Goal: Information Seeking & Learning: Learn about a topic

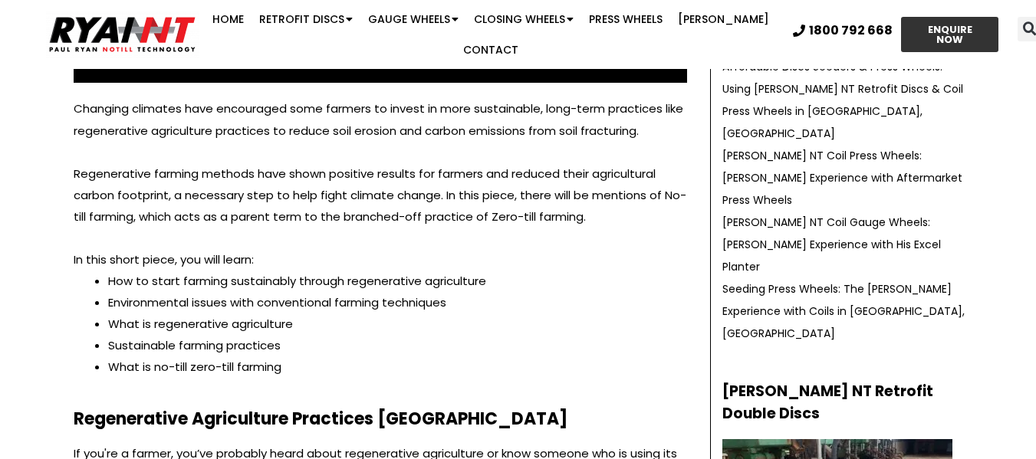
scroll to position [588, 0]
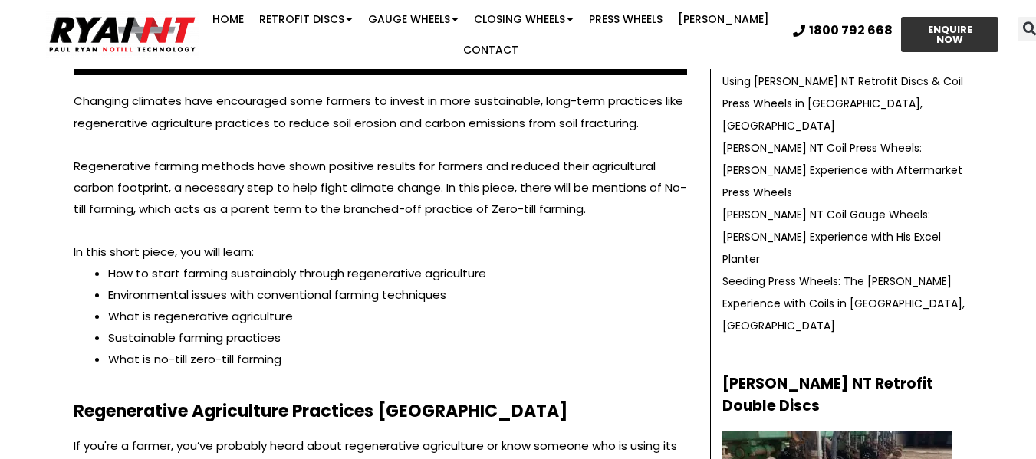
scroll to position [3777, 0]
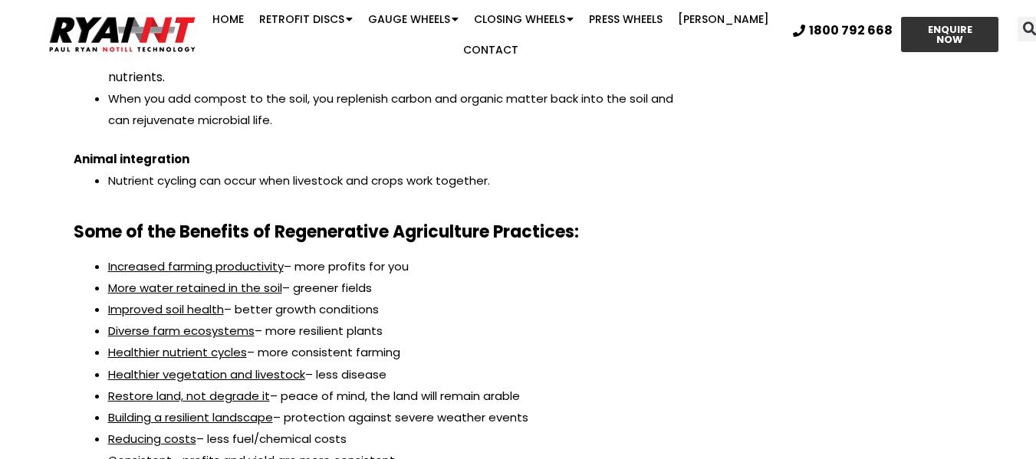
click at [670, 299] on li "Improved soil health – better growth conditions" at bounding box center [397, 309] width 579 height 21
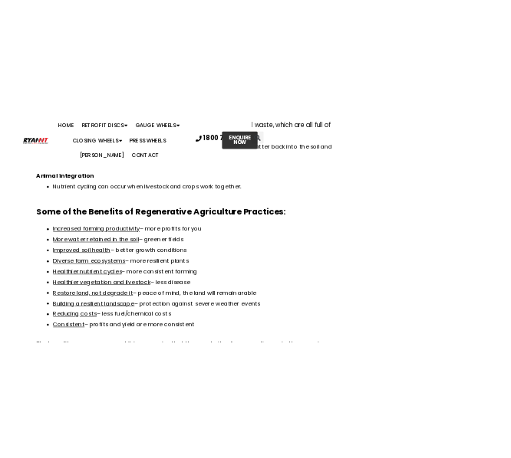
scroll to position [3854, 0]
